Goal: Task Accomplishment & Management: Use online tool/utility

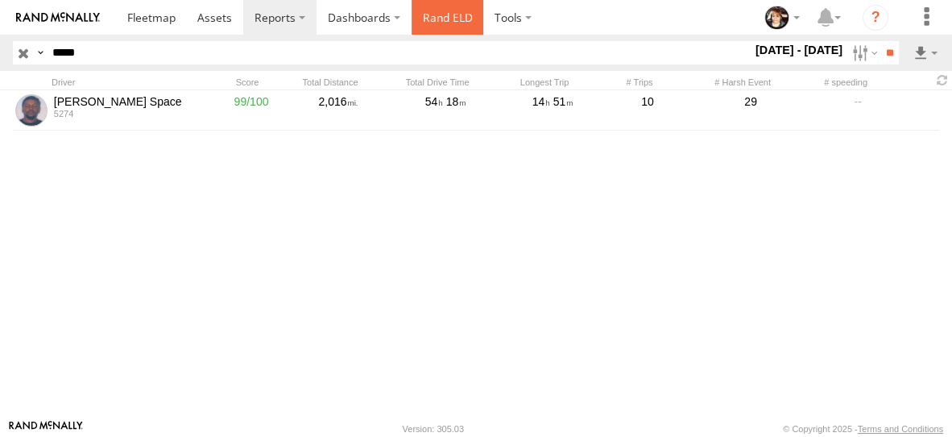
click at [438, 22] on link "Rand ELD" at bounding box center [448, 17] width 73 height 35
click at [25, 54] on input "button" at bounding box center [23, 52] width 21 height 23
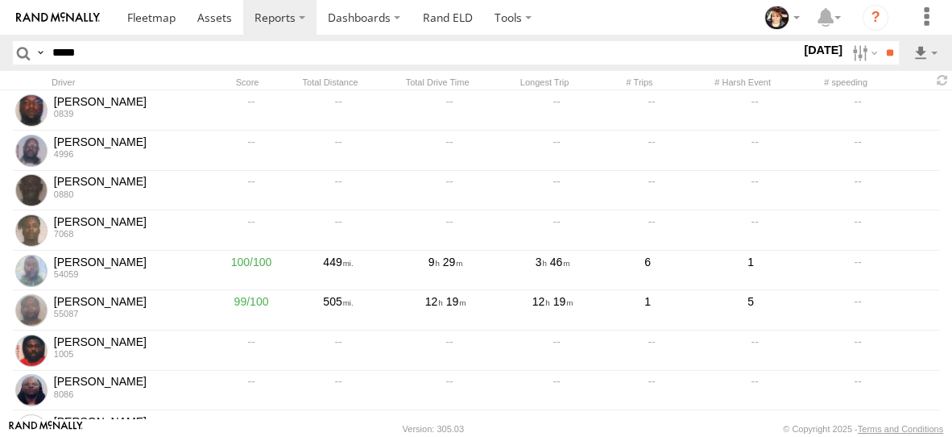
click at [801, 48] on label "[DATE]" at bounding box center [823, 50] width 45 height 18
click at [0, 0] on label at bounding box center [0, 0] width 0 height 0
click at [886, 50] on input "**" at bounding box center [890, 52] width 19 height 23
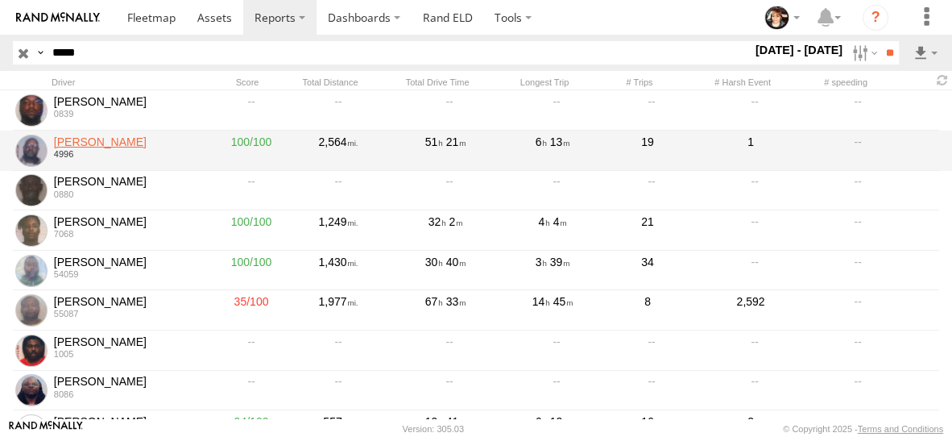
click at [90, 136] on link "[PERSON_NAME]" at bounding box center [128, 142] width 148 height 15
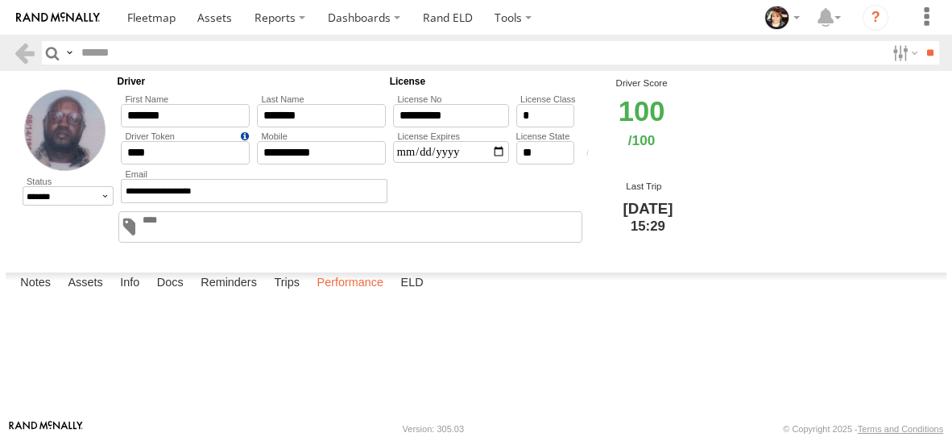
click at [358, 295] on label "Performance" at bounding box center [350, 283] width 83 height 23
click at [0, 0] on link at bounding box center [0, 0] width 0 height 0
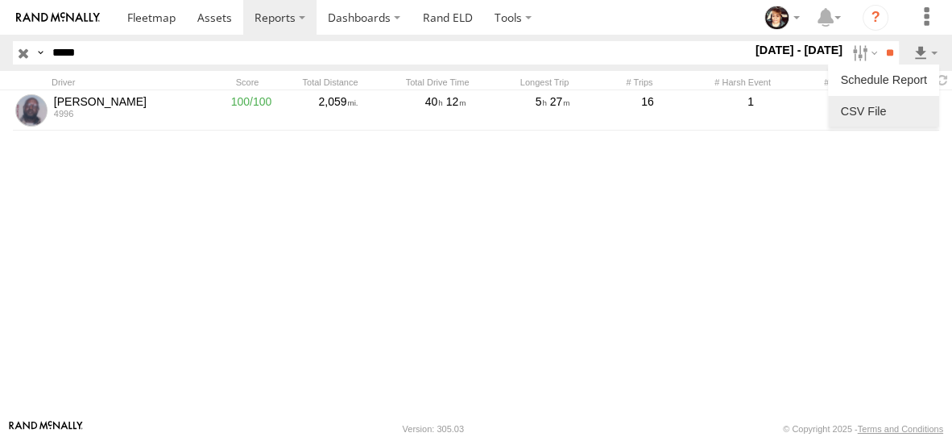
click at [903, 119] on link at bounding box center [884, 111] width 98 height 24
click at [23, 53] on input "button" at bounding box center [23, 52] width 21 height 23
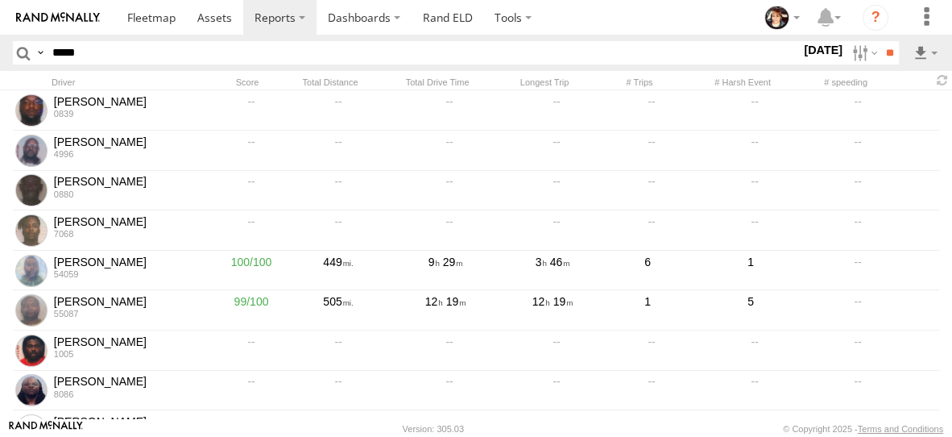
click at [808, 48] on label "[DATE]" at bounding box center [823, 50] width 45 height 18
click at [0, 0] on label at bounding box center [0, 0] width 0 height 0
click at [888, 51] on input "**" at bounding box center [890, 52] width 19 height 23
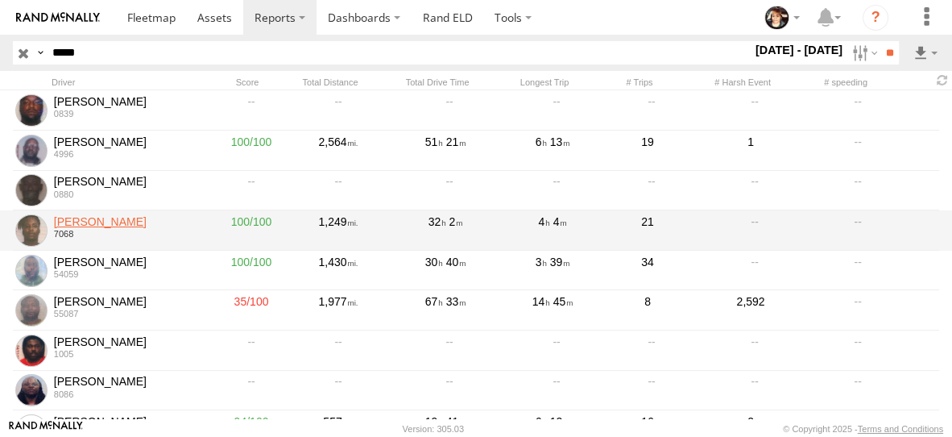
click at [80, 224] on link "DJ Gilmore" at bounding box center [128, 221] width 148 height 15
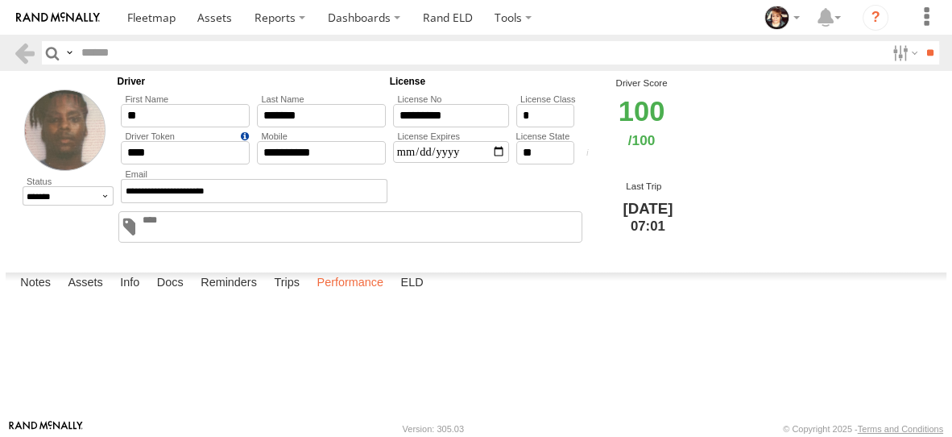
click at [340, 295] on label "Performance" at bounding box center [350, 283] width 83 height 23
click at [0, 0] on link at bounding box center [0, 0] width 0 height 0
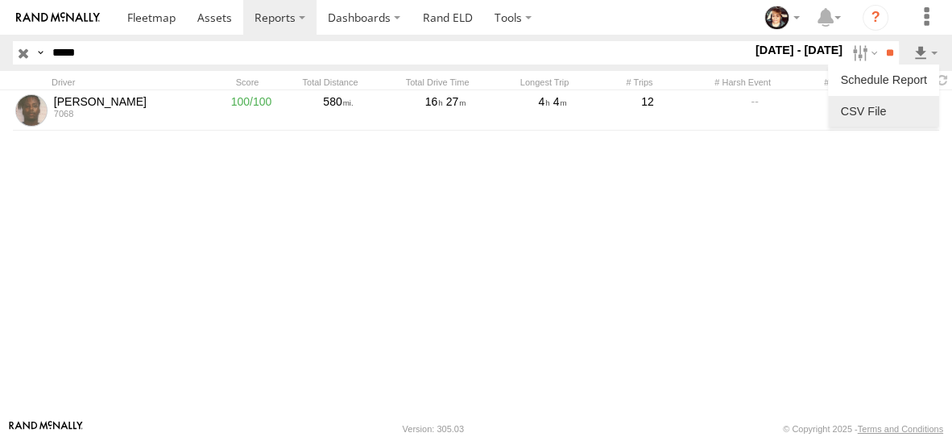
click at [873, 115] on link at bounding box center [884, 111] width 98 height 24
click at [26, 55] on input "button" at bounding box center [23, 52] width 21 height 23
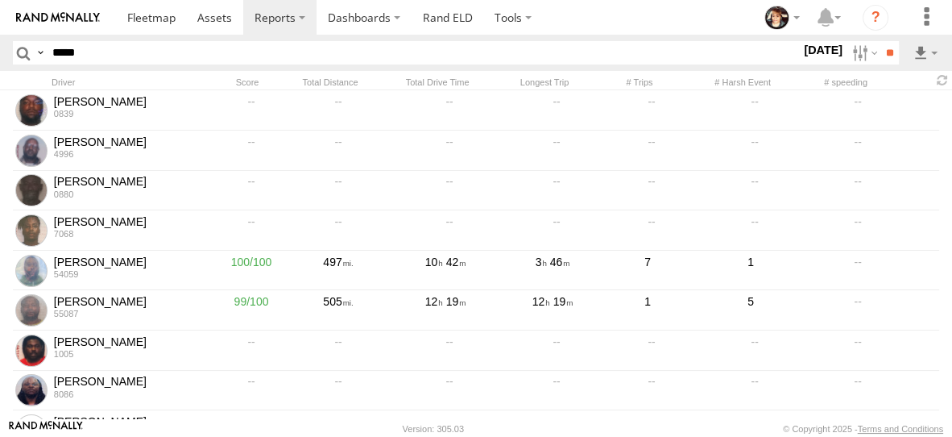
click at [810, 56] on label "15 Aug 25" at bounding box center [823, 50] width 45 height 18
click at [0, 0] on label at bounding box center [0, 0] width 0 height 0
click at [893, 55] on input "**" at bounding box center [890, 52] width 19 height 23
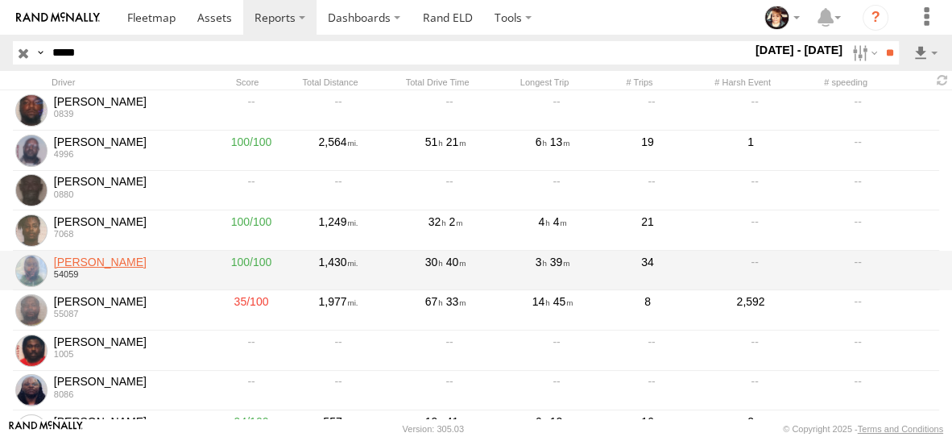
click at [84, 263] on link "Frederick Brayboy" at bounding box center [128, 262] width 148 height 15
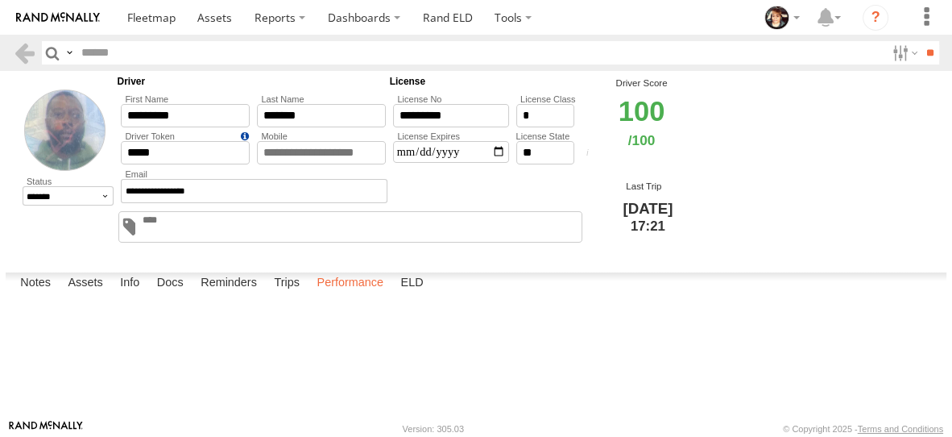
click at [350, 295] on label "Performance" at bounding box center [350, 283] width 83 height 23
click at [0, 0] on link at bounding box center [0, 0] width 0 height 0
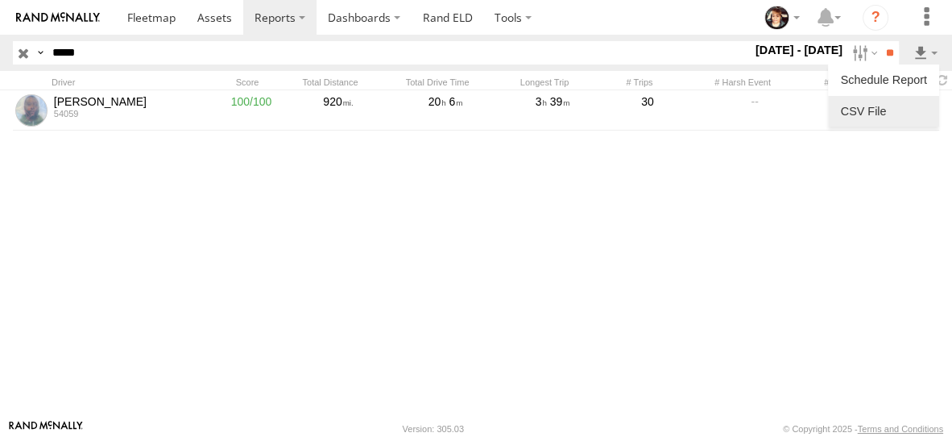
click at [881, 116] on link at bounding box center [884, 111] width 98 height 24
click at [22, 51] on input "button" at bounding box center [23, 52] width 21 height 23
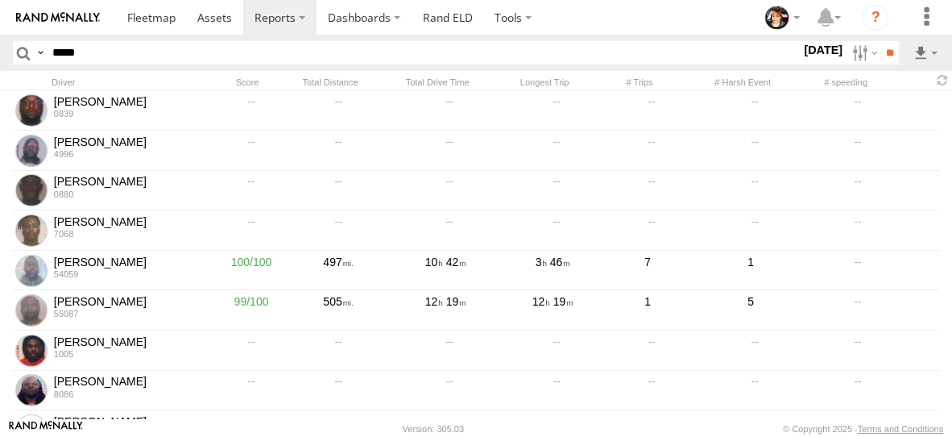
click at [815, 53] on label "15 Aug 25" at bounding box center [823, 50] width 45 height 18
click at [0, 0] on label at bounding box center [0, 0] width 0 height 0
click at [882, 56] on input "**" at bounding box center [890, 52] width 19 height 23
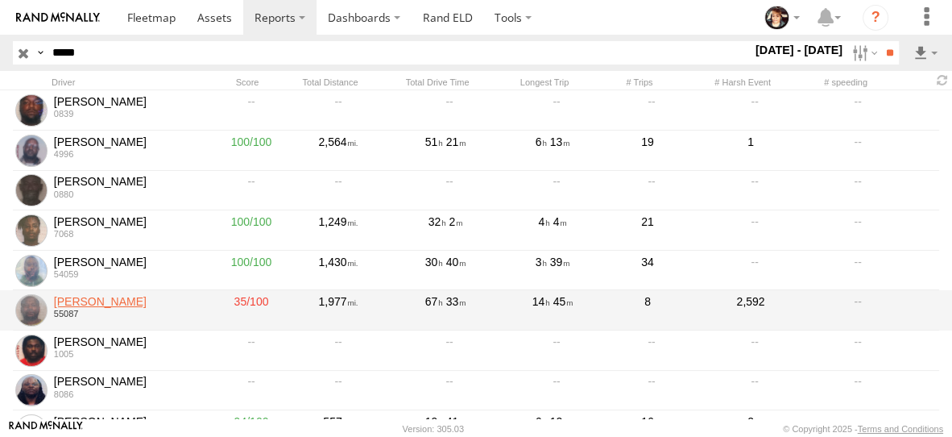
click at [93, 300] on link "Gregory Joyner" at bounding box center [128, 301] width 148 height 15
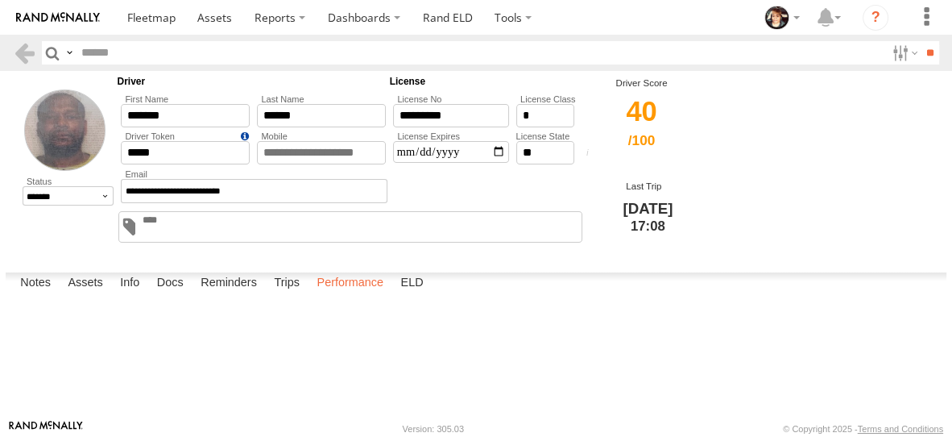
click at [343, 295] on label "Performance" at bounding box center [350, 283] width 83 height 23
click at [0, 0] on link at bounding box center [0, 0] width 0 height 0
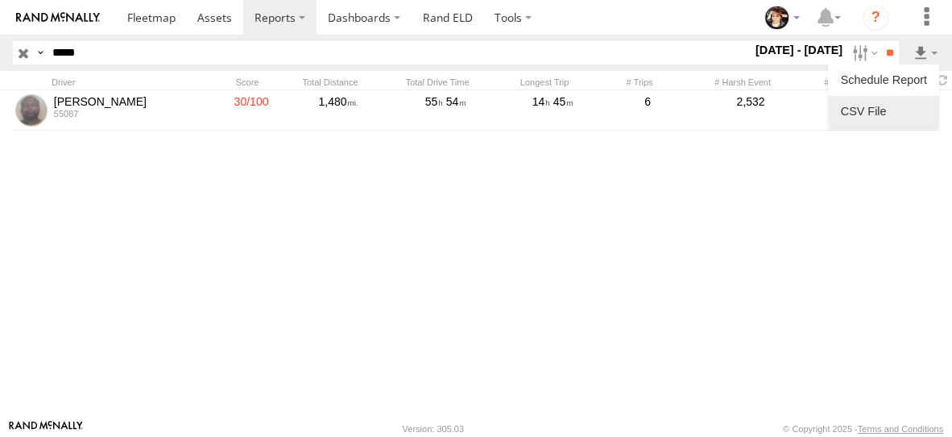
click at [875, 117] on link at bounding box center [884, 111] width 98 height 24
click at [786, 48] on label "[DATE] - [DATE]" at bounding box center [799, 50] width 94 height 18
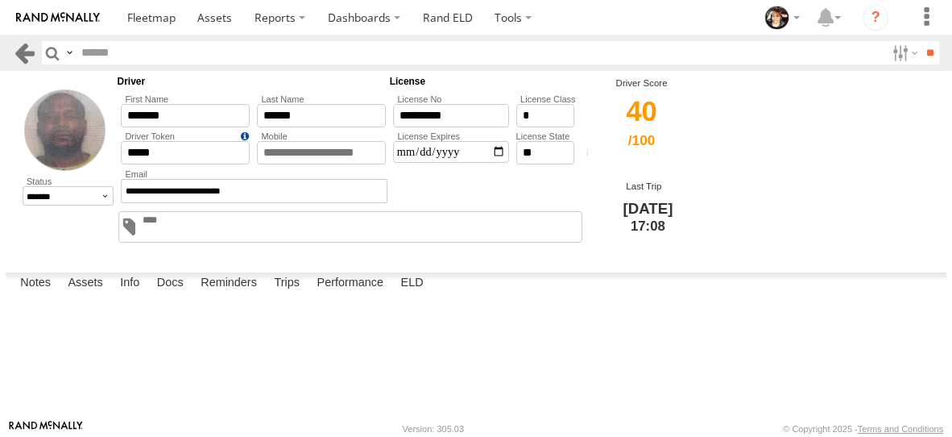
click at [26, 58] on link at bounding box center [24, 52] width 23 height 23
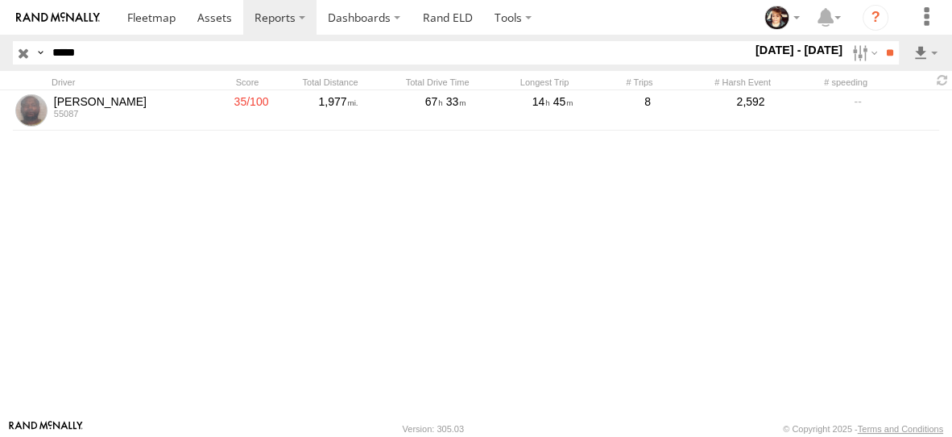
click at [23, 52] on input "button" at bounding box center [23, 52] width 21 height 23
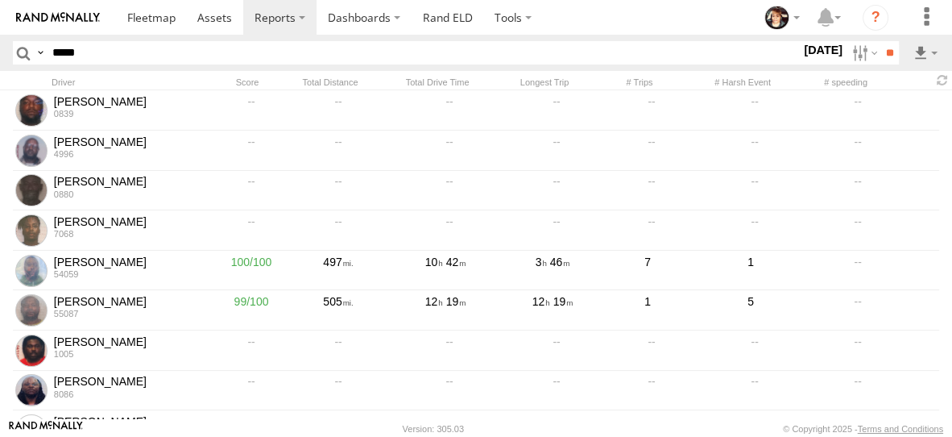
click at [806, 46] on label "15 Aug 25" at bounding box center [823, 50] width 45 height 18
click at [0, 0] on label at bounding box center [0, 0] width 0 height 0
click at [886, 52] on input "**" at bounding box center [890, 52] width 19 height 23
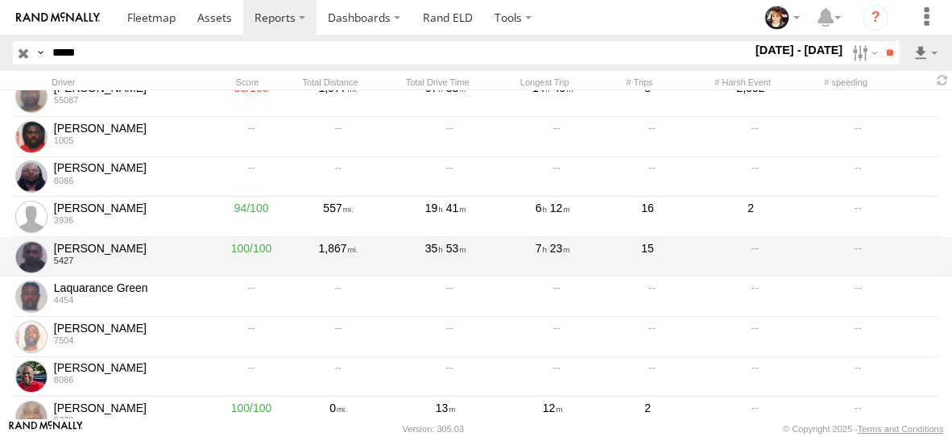
scroll to position [232, 0]
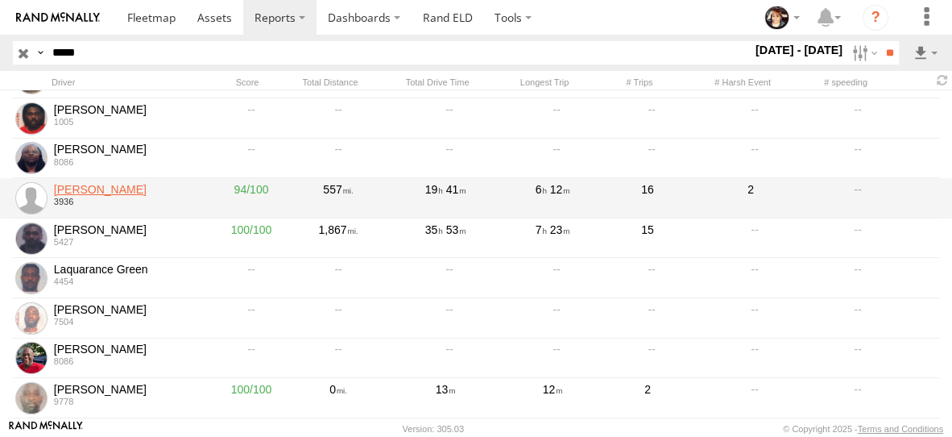
click at [127, 193] on link "[PERSON_NAME]" at bounding box center [128, 189] width 148 height 15
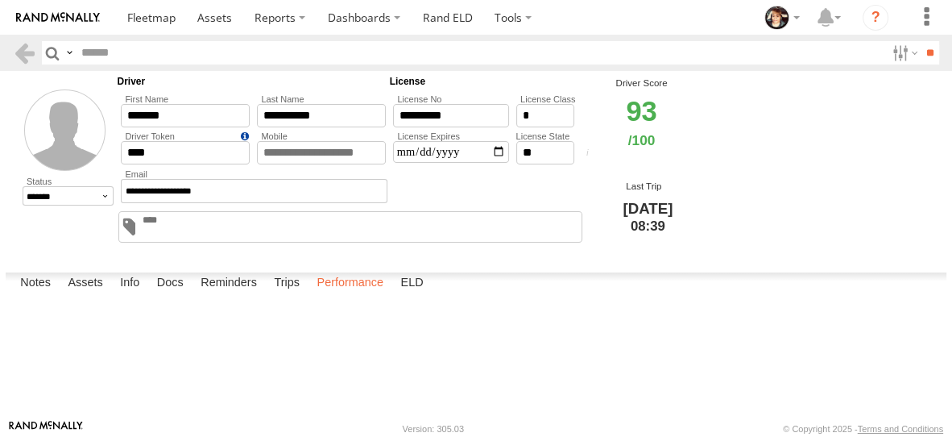
click at [356, 295] on label "Performance" at bounding box center [350, 283] width 83 height 23
click at [0, 0] on link at bounding box center [0, 0] width 0 height 0
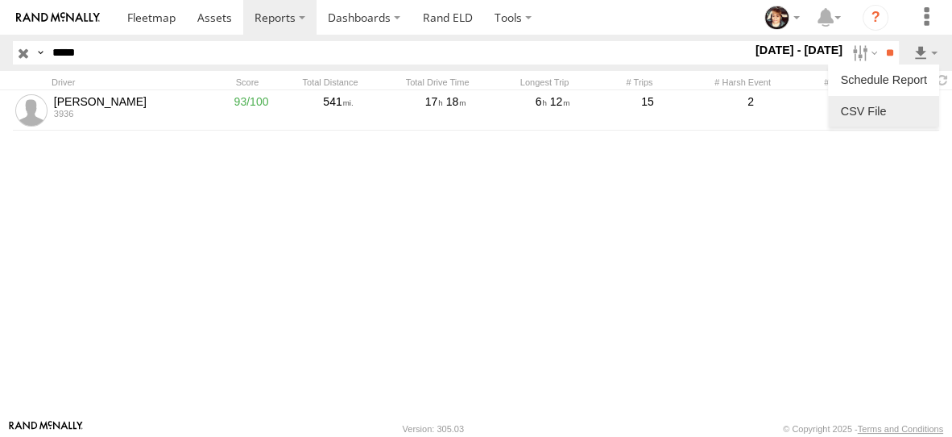
click at [859, 120] on link at bounding box center [884, 111] width 98 height 24
click at [28, 54] on input "button" at bounding box center [23, 52] width 21 height 23
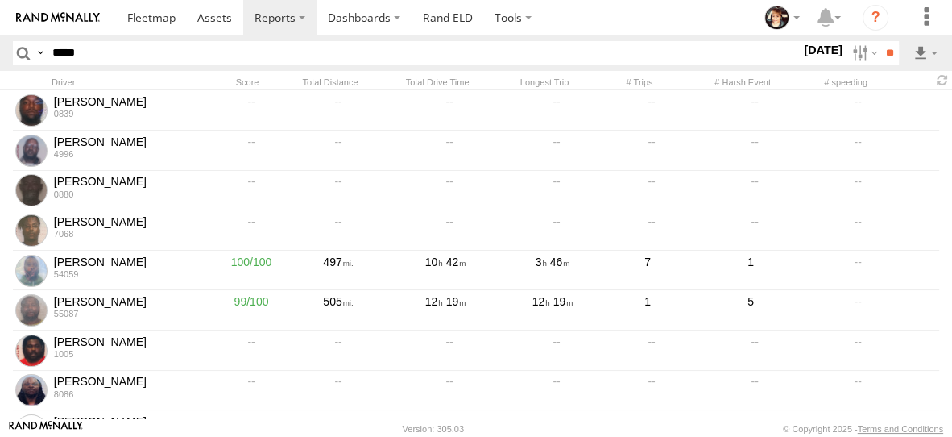
click at [804, 52] on label "15 Aug 25" at bounding box center [823, 50] width 45 height 18
click at [0, 0] on label at bounding box center [0, 0] width 0 height 0
click at [883, 52] on input "**" at bounding box center [890, 52] width 19 height 23
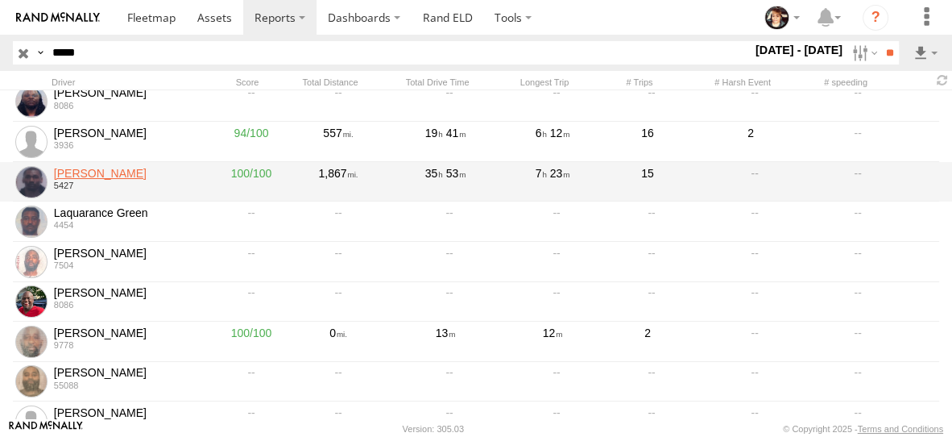
scroll to position [289, 0]
click at [89, 172] on link "Kevin Duncan" at bounding box center [128, 172] width 148 height 15
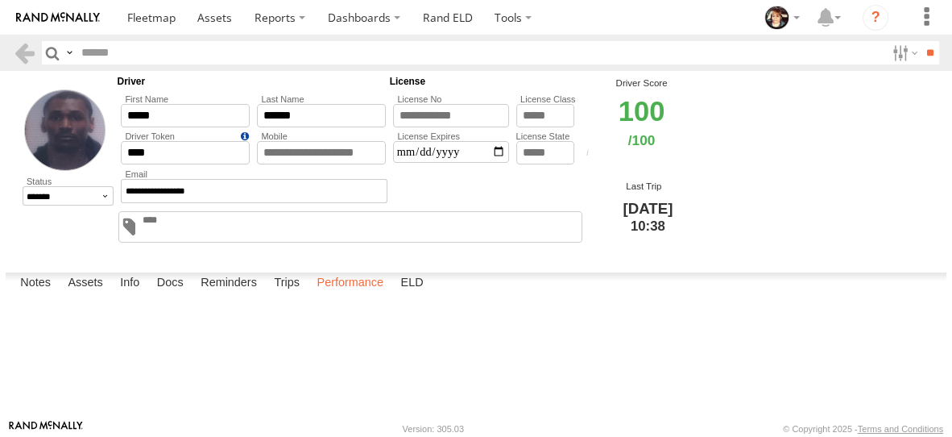
click at [338, 295] on label "Performance" at bounding box center [350, 283] width 83 height 23
click at [0, 0] on link at bounding box center [0, 0] width 0 height 0
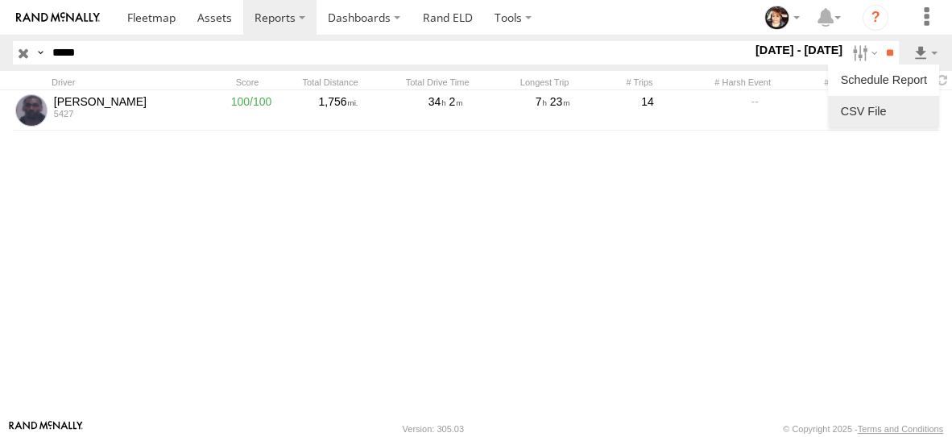
click at [885, 114] on link at bounding box center [884, 111] width 98 height 24
click at [24, 46] on input "button" at bounding box center [23, 52] width 21 height 23
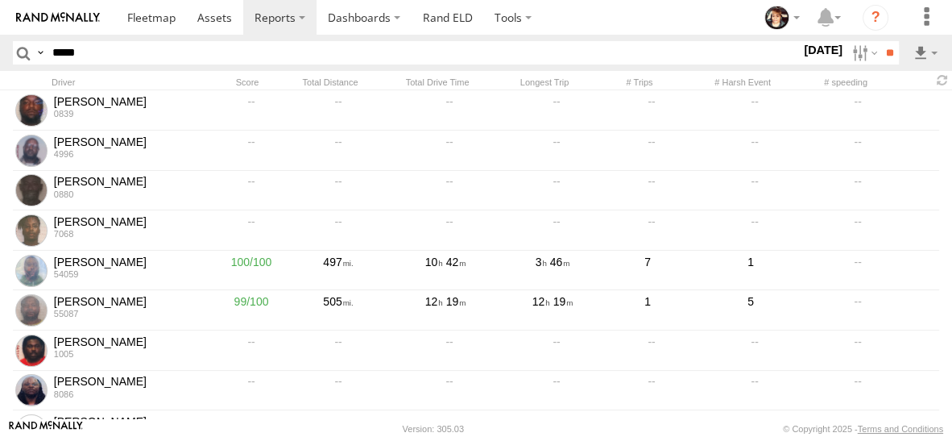
click at [801, 48] on label "[DATE]" at bounding box center [823, 50] width 45 height 18
click at [0, 0] on label at bounding box center [0, 0] width 0 height 0
click at [881, 48] on input "**" at bounding box center [890, 52] width 19 height 23
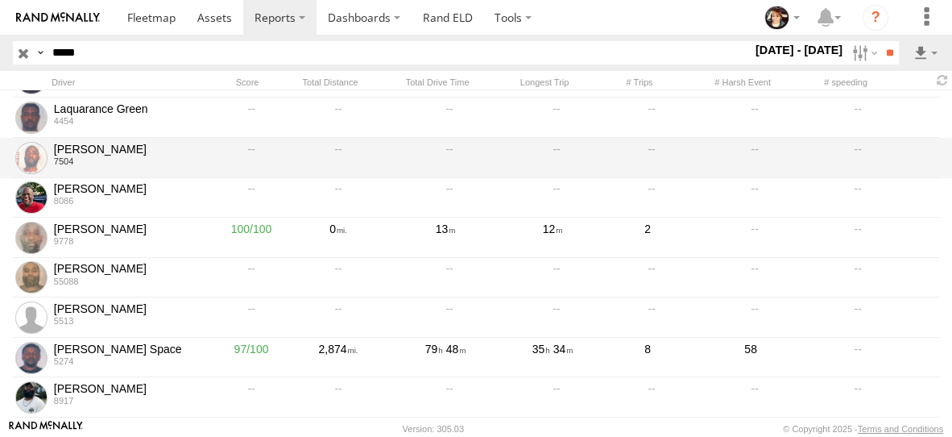
scroll to position [404, 0]
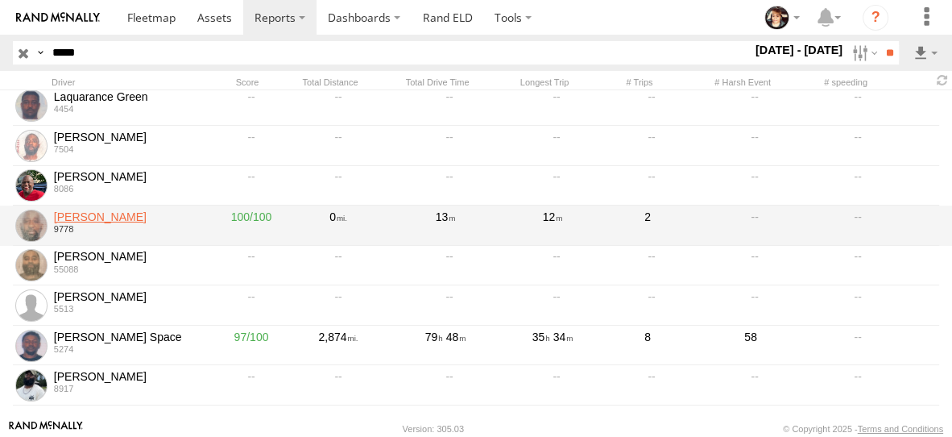
click at [110, 218] on link "[PERSON_NAME]" at bounding box center [128, 216] width 148 height 15
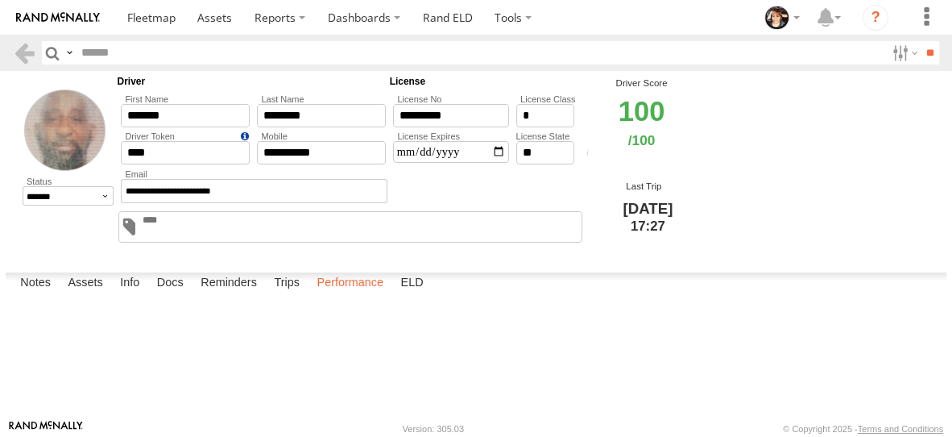
click at [337, 295] on label "Performance" at bounding box center [350, 283] width 83 height 23
click at [0, 0] on link at bounding box center [0, 0] width 0 height 0
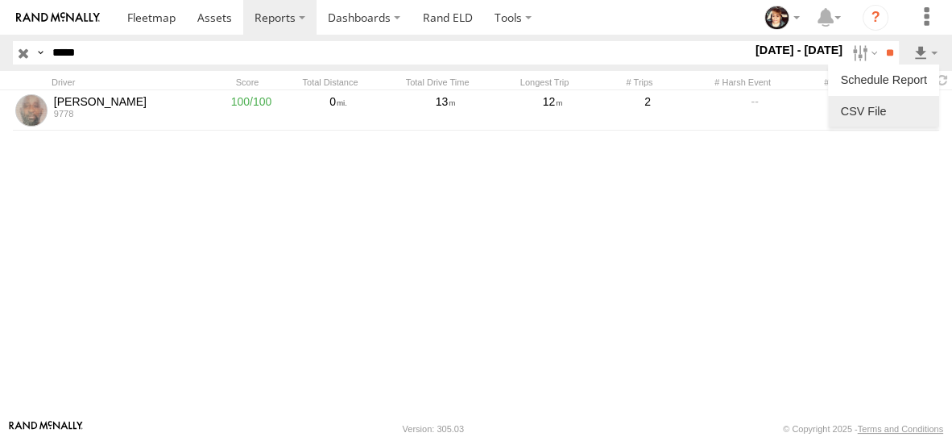
click at [876, 115] on link at bounding box center [884, 111] width 98 height 24
click at [24, 48] on input "button" at bounding box center [23, 52] width 21 height 23
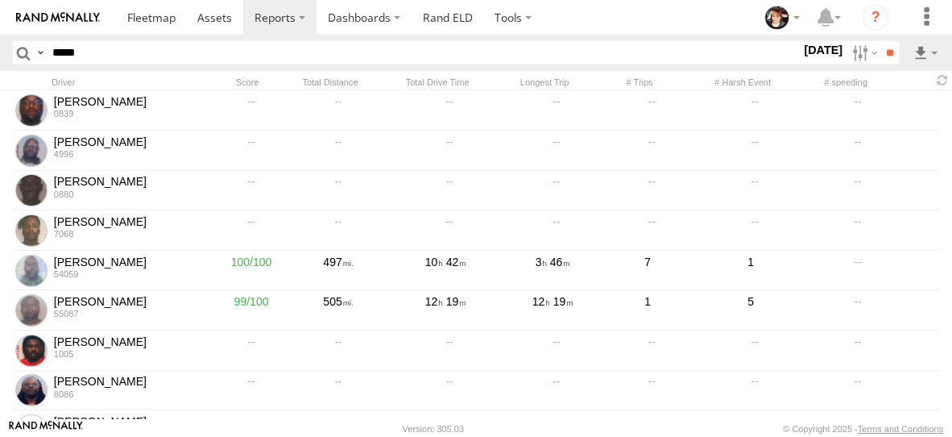
click at [814, 52] on label "15 Aug 25" at bounding box center [823, 50] width 45 height 18
click at [0, 0] on label at bounding box center [0, 0] width 0 height 0
click at [885, 45] on input "**" at bounding box center [890, 52] width 19 height 23
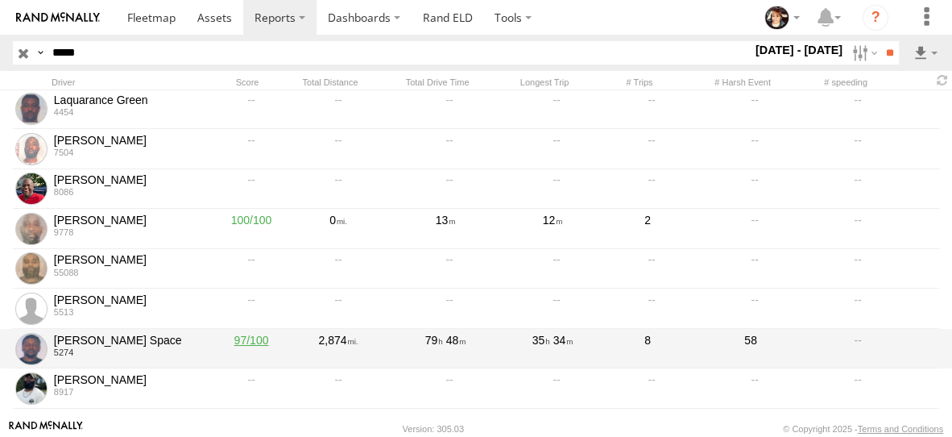
scroll to position [421, 0]
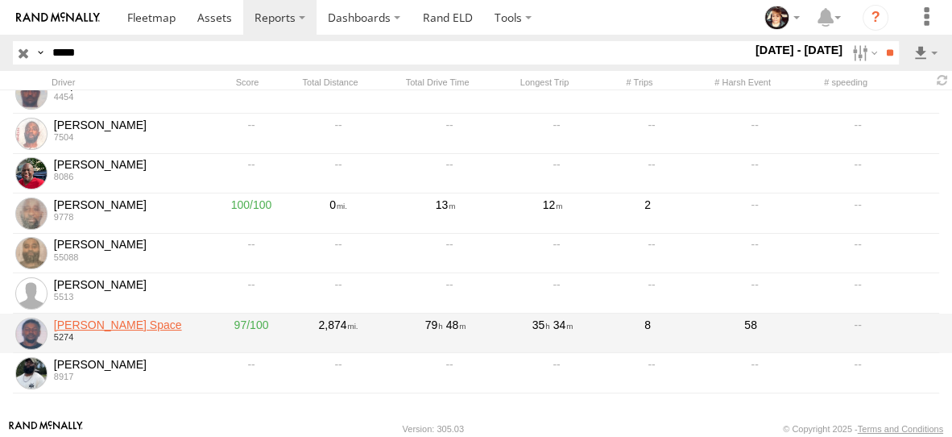
click at [89, 317] on link "Tyron Space" at bounding box center [128, 324] width 148 height 15
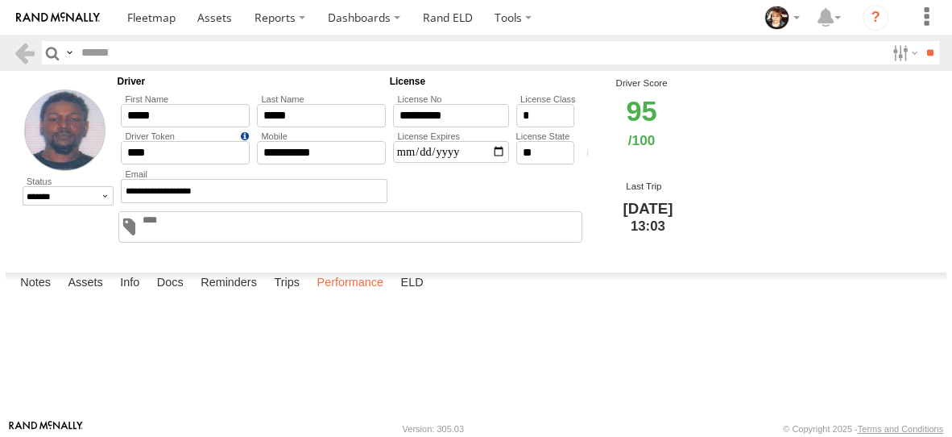
click at [362, 295] on label "Performance" at bounding box center [350, 283] width 83 height 23
click at [0, 0] on link at bounding box center [0, 0] width 0 height 0
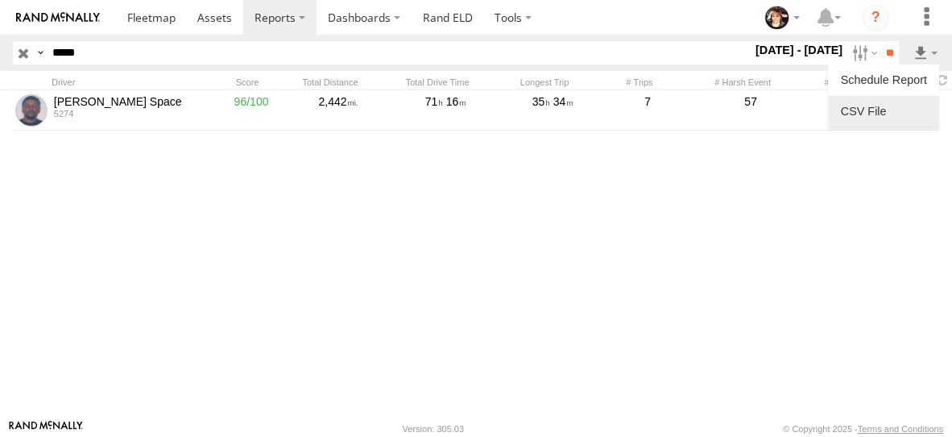
click at [881, 111] on link at bounding box center [884, 111] width 98 height 24
